Goal: Information Seeking & Learning: Check status

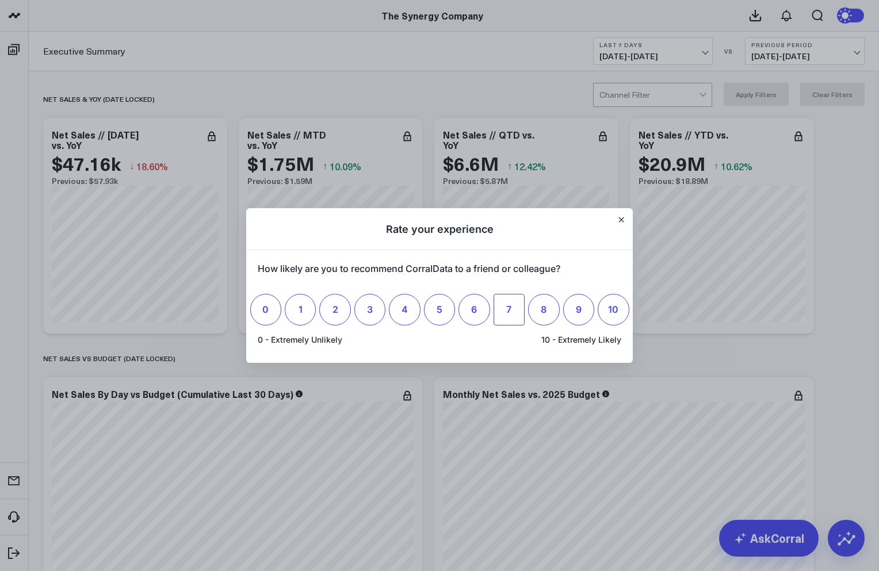
click at [508, 315] on span "7" at bounding box center [508, 310] width 5 height 12
click at [509, 309] on input "7" at bounding box center [509, 309] width 0 height 0
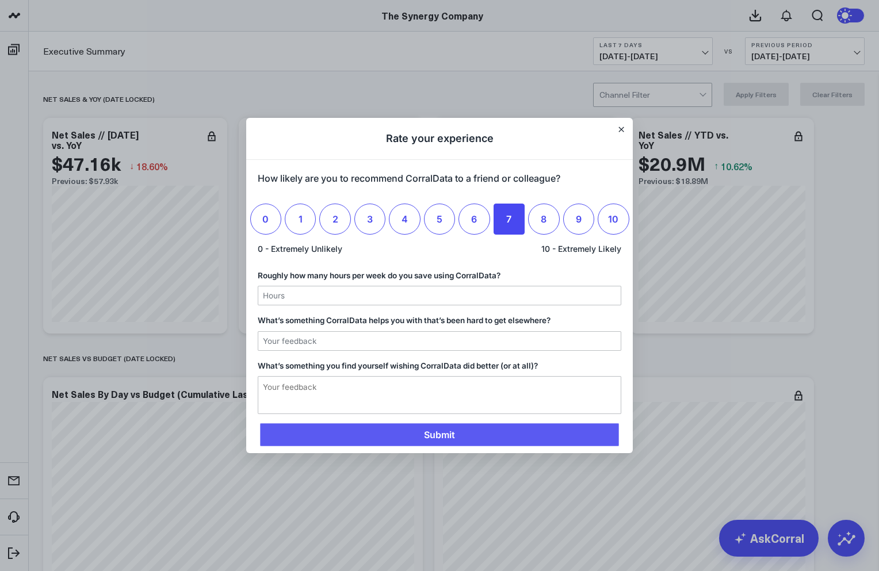
click at [464, 430] on span "Submit" at bounding box center [439, 434] width 359 height 23
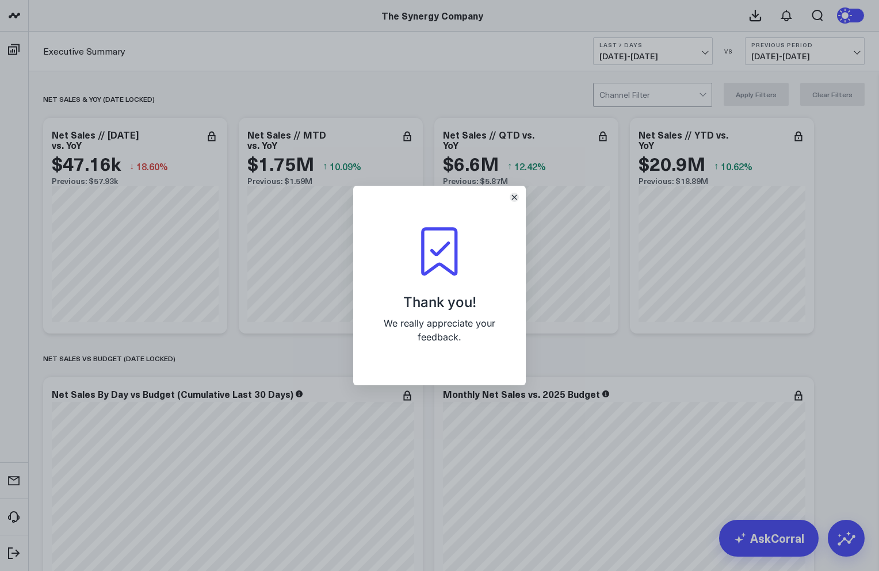
click at [514, 198] on icon "Close" at bounding box center [514, 197] width 5 height 5
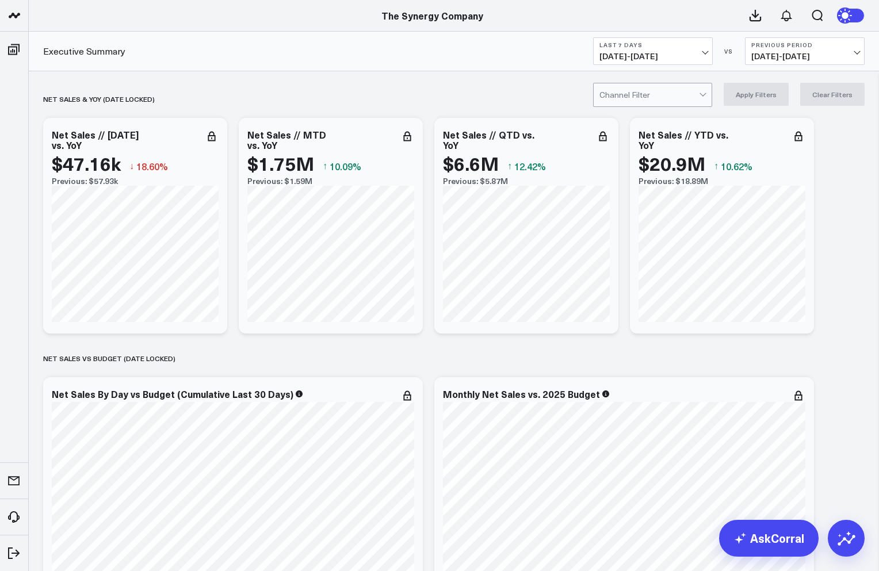
click at [703, 56] on span "[DATE] - [DATE]" at bounding box center [652, 56] width 107 height 9
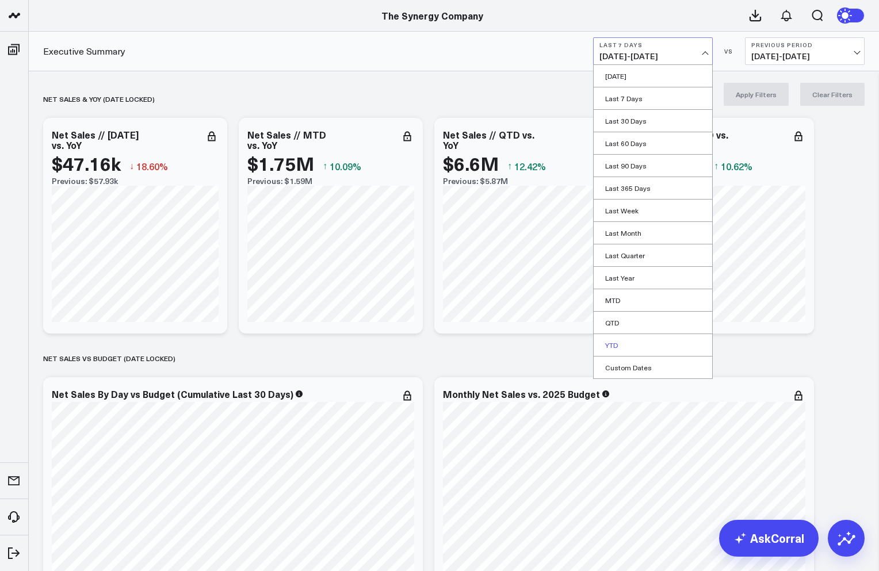
click at [625, 339] on link "YTD" at bounding box center [653, 345] width 118 height 22
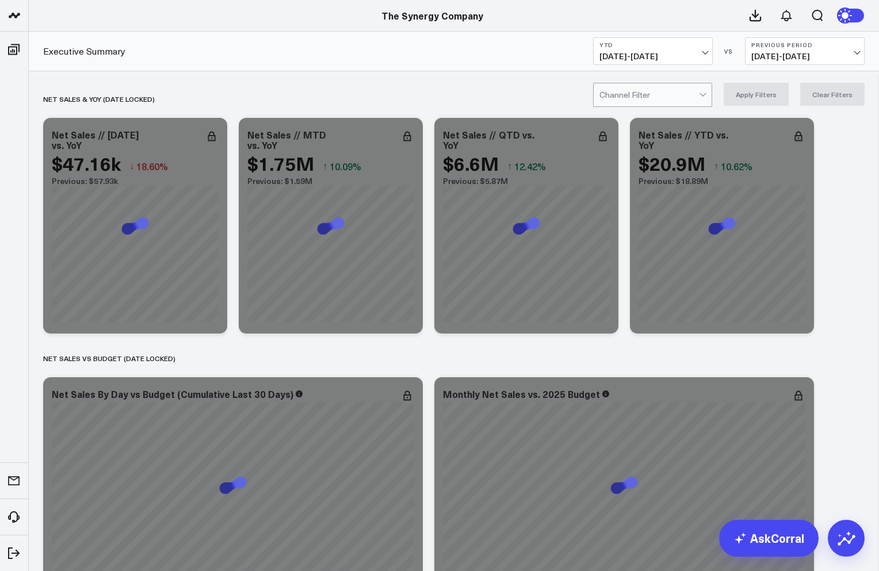
click at [793, 56] on span "[DATE] - [DATE]" at bounding box center [804, 56] width 107 height 9
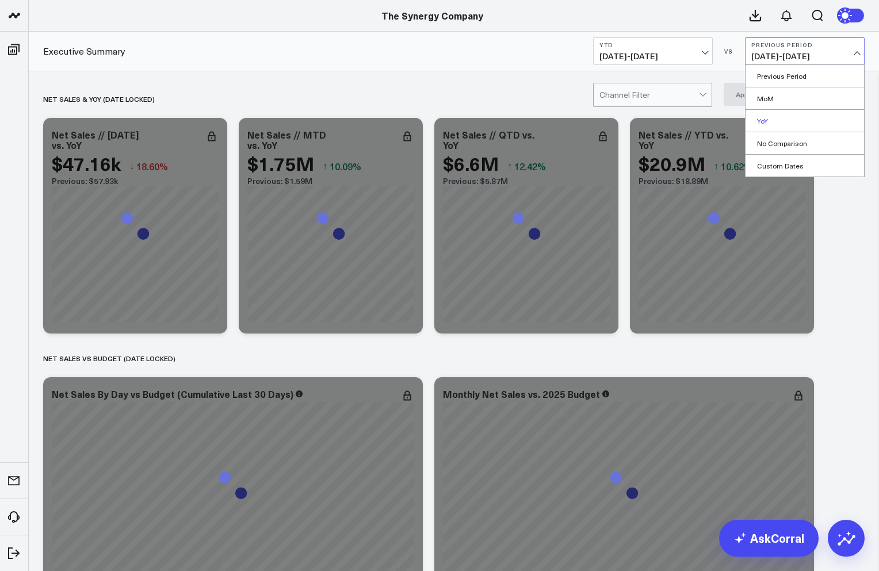
click at [776, 120] on link "YoY" at bounding box center [804, 121] width 118 height 22
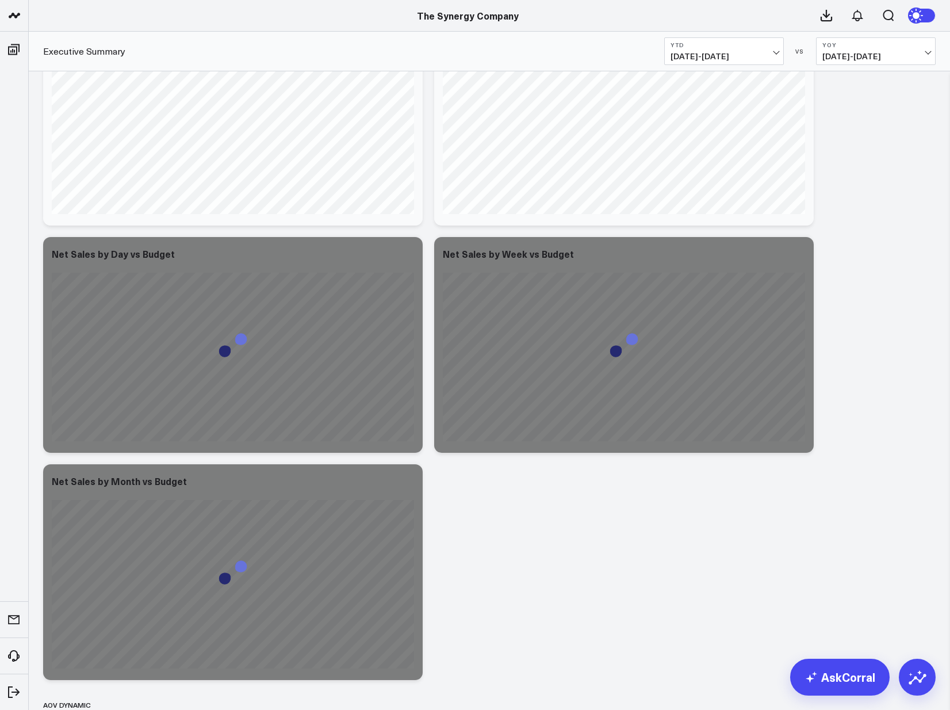
scroll to position [485, 0]
